Goal: Task Accomplishment & Management: Use online tool/utility

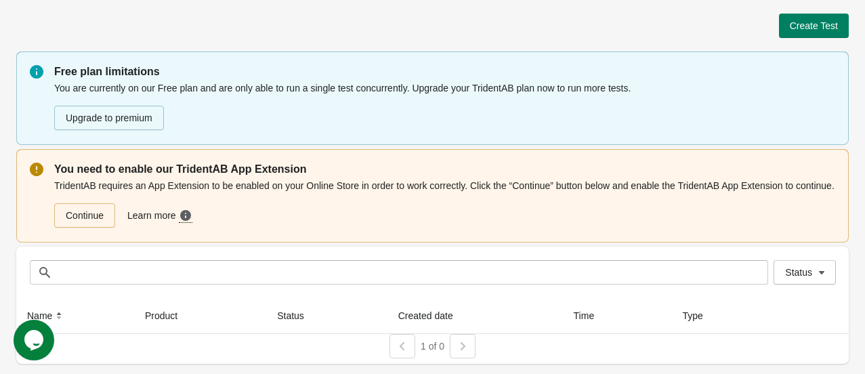
drag, startPoint x: 556, startPoint y: 190, endPoint x: 474, endPoint y: 213, distance: 85.2
click at [474, 213] on div "Continue Learn more Need more guidance? Click here to see a step-by-step video …" at bounding box center [442, 213] width 787 height 30
click at [510, 221] on div "Continue Learn more Need more guidance? Click here to see a step-by-step video …" at bounding box center [442, 213] width 787 height 30
click at [825, 26] on span "Create Test" at bounding box center [814, 25] width 48 height 11
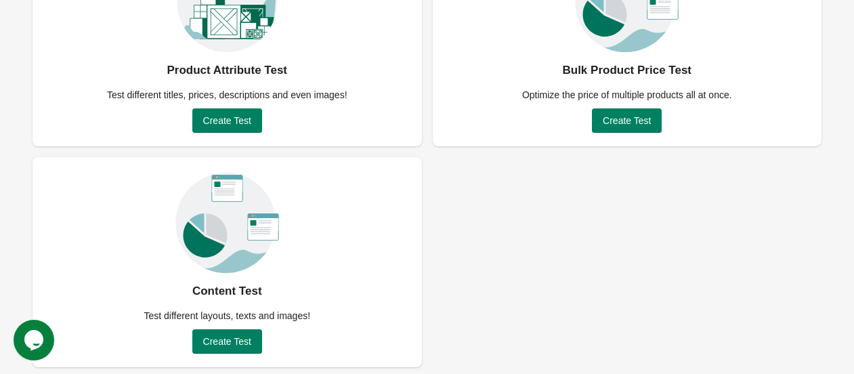
scroll to position [173, 0]
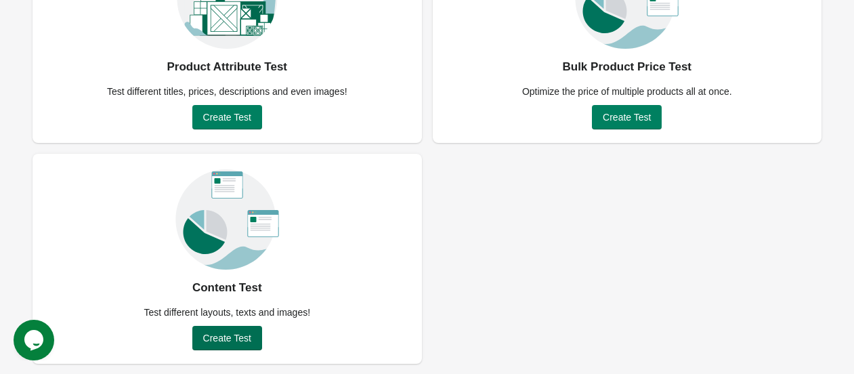
click at [222, 333] on span "Create Test" at bounding box center [227, 338] width 48 height 11
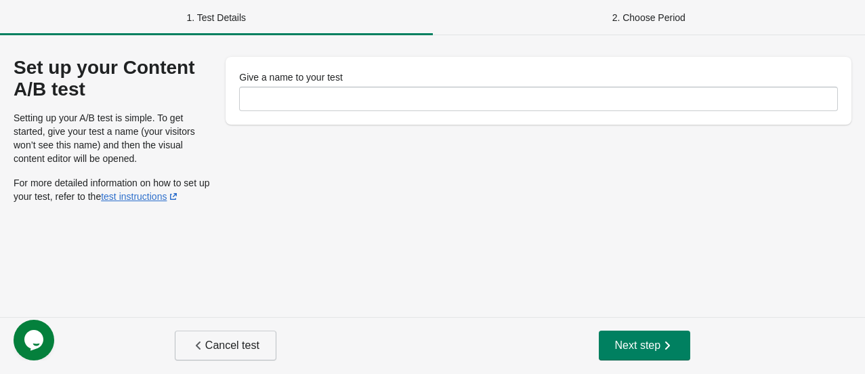
click at [260, 344] on button "Cancel test" at bounding box center [226, 346] width 102 height 30
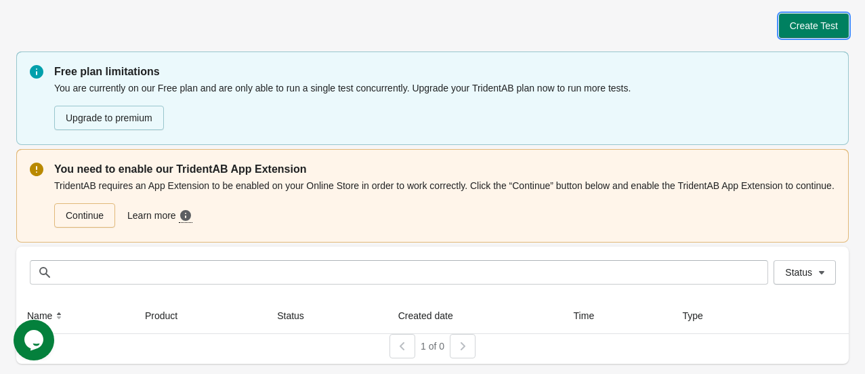
drag, startPoint x: 795, startPoint y: 30, endPoint x: 850, endPoint y: 30, distance: 54.9
click at [795, 28] on span "Create Test" at bounding box center [814, 25] width 48 height 11
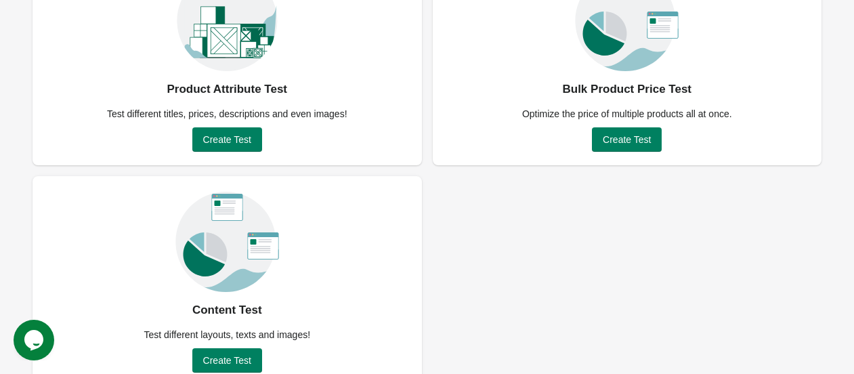
scroll to position [173, 0]
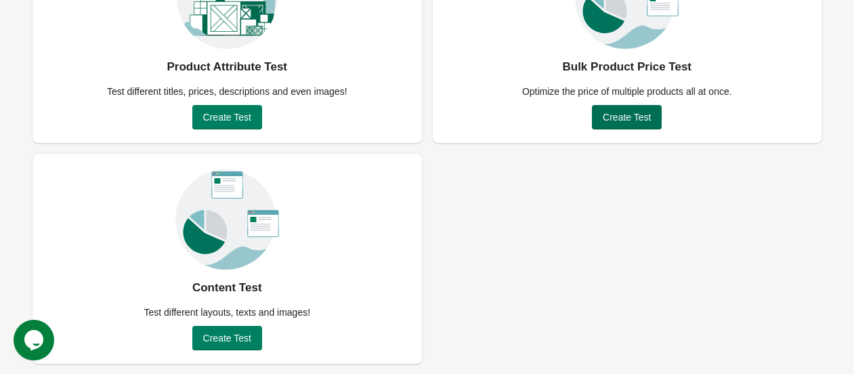
click at [625, 119] on span "Create Test" at bounding box center [627, 117] width 48 height 11
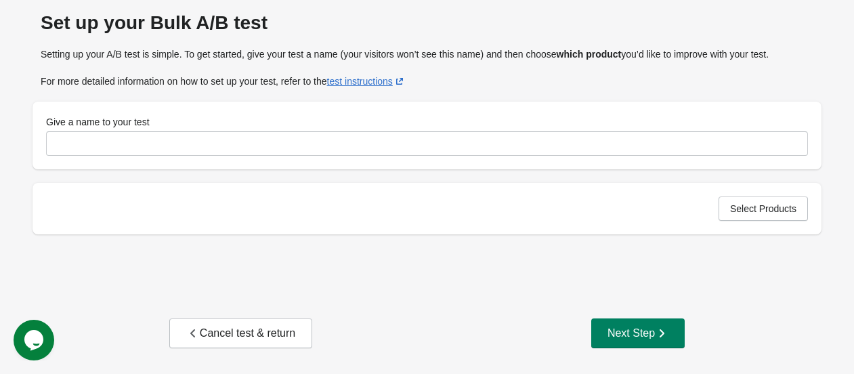
scroll to position [50, 0]
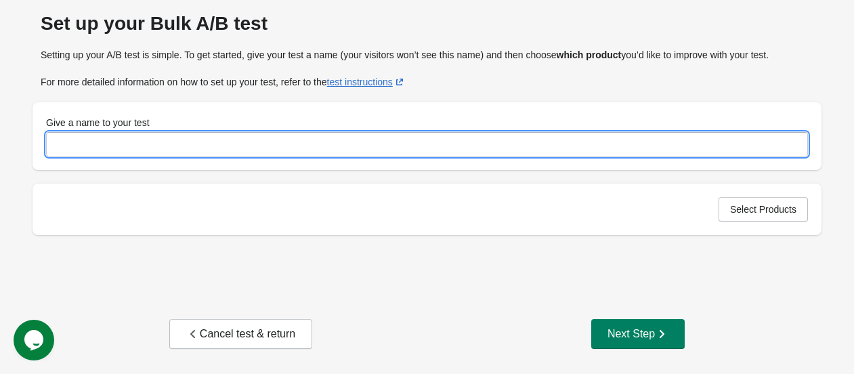
click at [306, 144] on input "Give a name to your test" at bounding box center [427, 144] width 762 height 24
type input "**********"
click at [776, 217] on button "Select Products" at bounding box center [763, 209] width 89 height 24
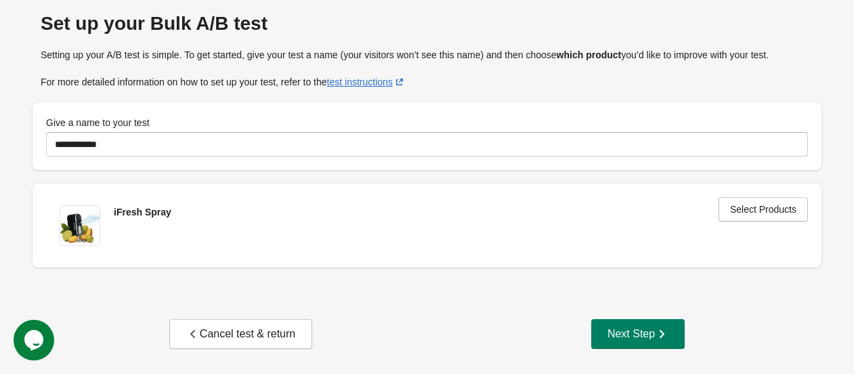
scroll to position [0, 0]
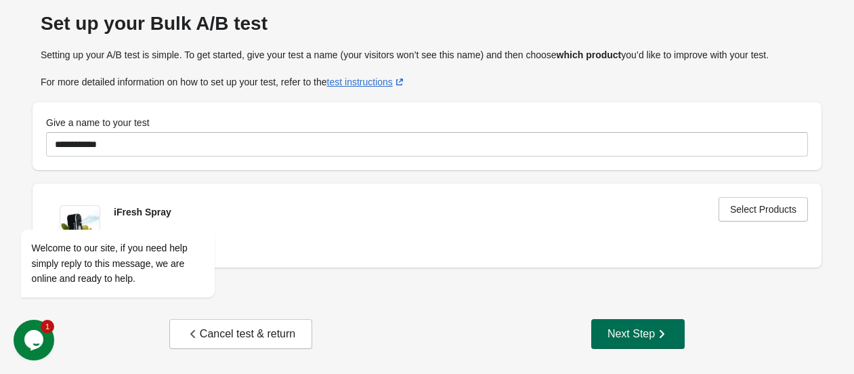
click at [638, 335] on div "Next Step" at bounding box center [638, 334] width 61 height 14
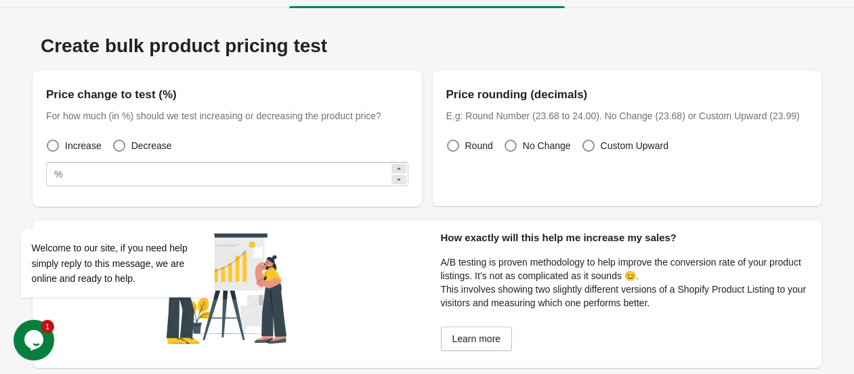
scroll to position [103, 0]
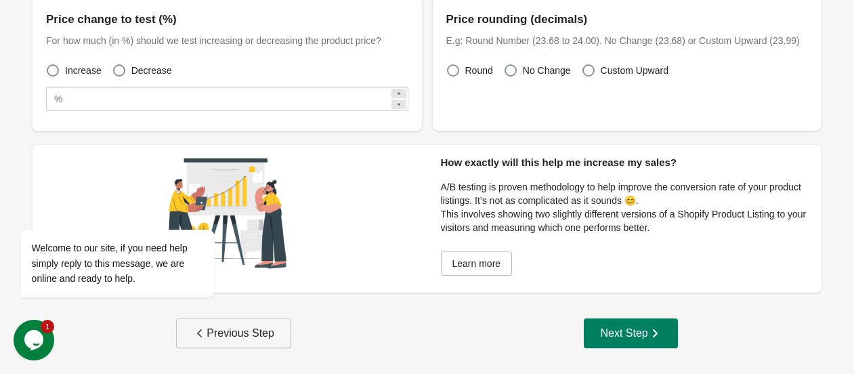
click at [237, 339] on div "Previous Step" at bounding box center [233, 334] width 81 height 14
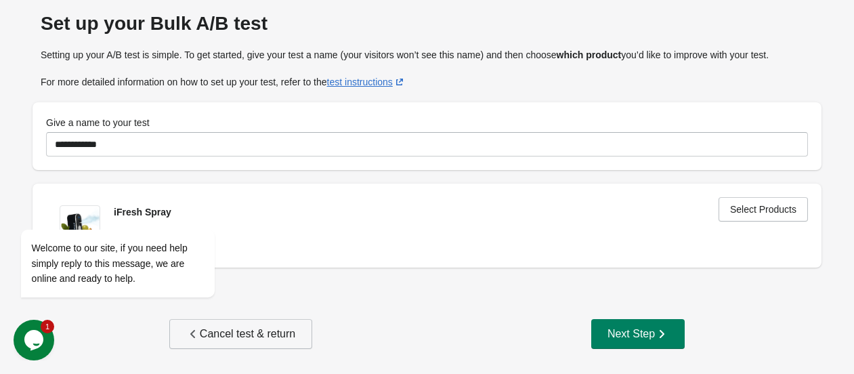
click at [237, 339] on div "Cancel test & return" at bounding box center [240, 334] width 109 height 14
